Goal: Unclear

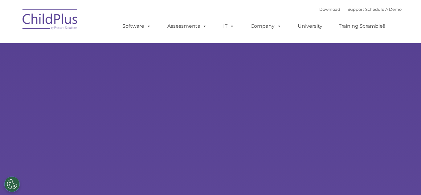
select select "MEDIUM"
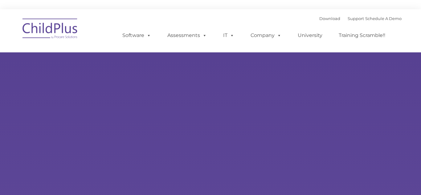
type input ""
select select "MEDIUM"
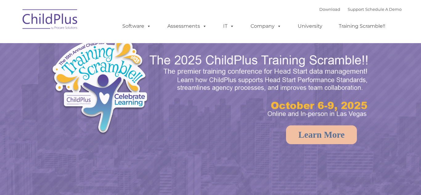
select select "MEDIUM"
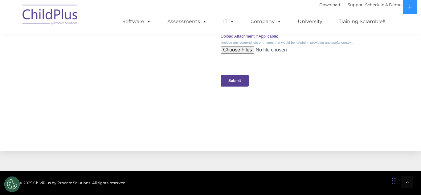
scroll to position [726, 0]
